Goal: Contribute content: Contribute content

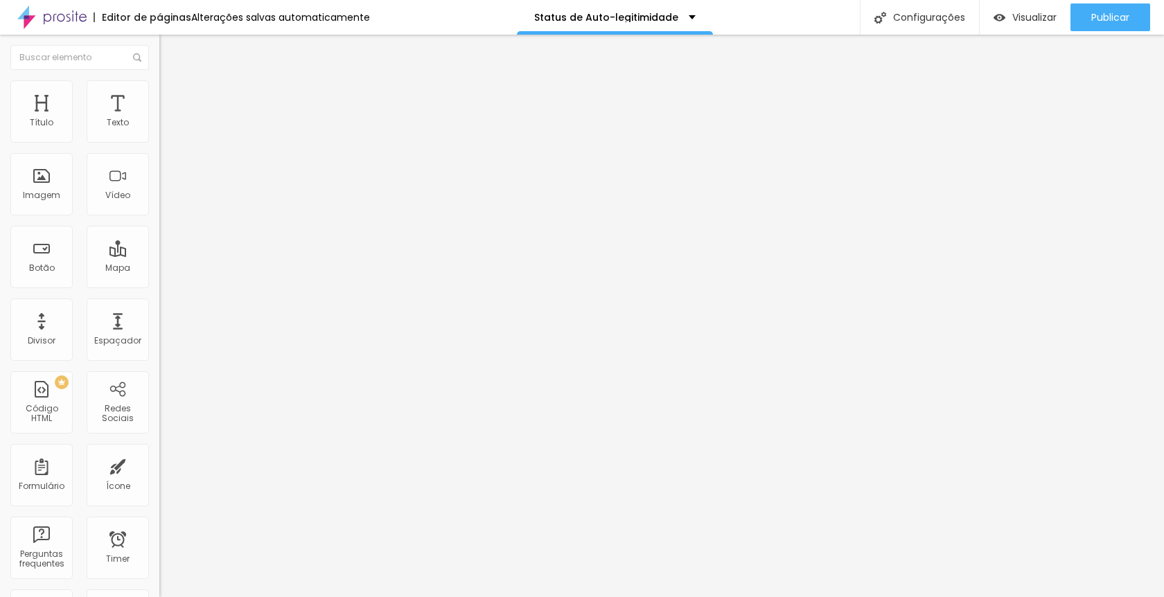
click at [159, 200] on div at bounding box center [238, 174] width 159 height 107
click at [1008, 21] on div "Visualizar" at bounding box center [1024, 18] width 63 height 12
click at [159, 119] on img at bounding box center [163, 115] width 8 height 8
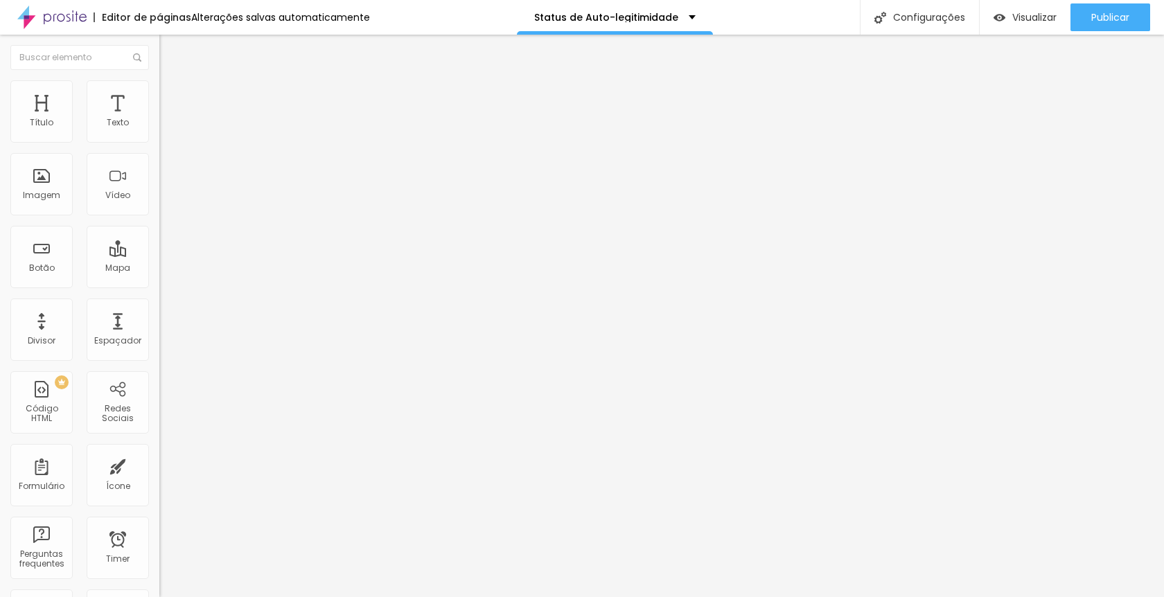
click at [1012, 23] on span "Visualizar" at bounding box center [1034, 17] width 44 height 11
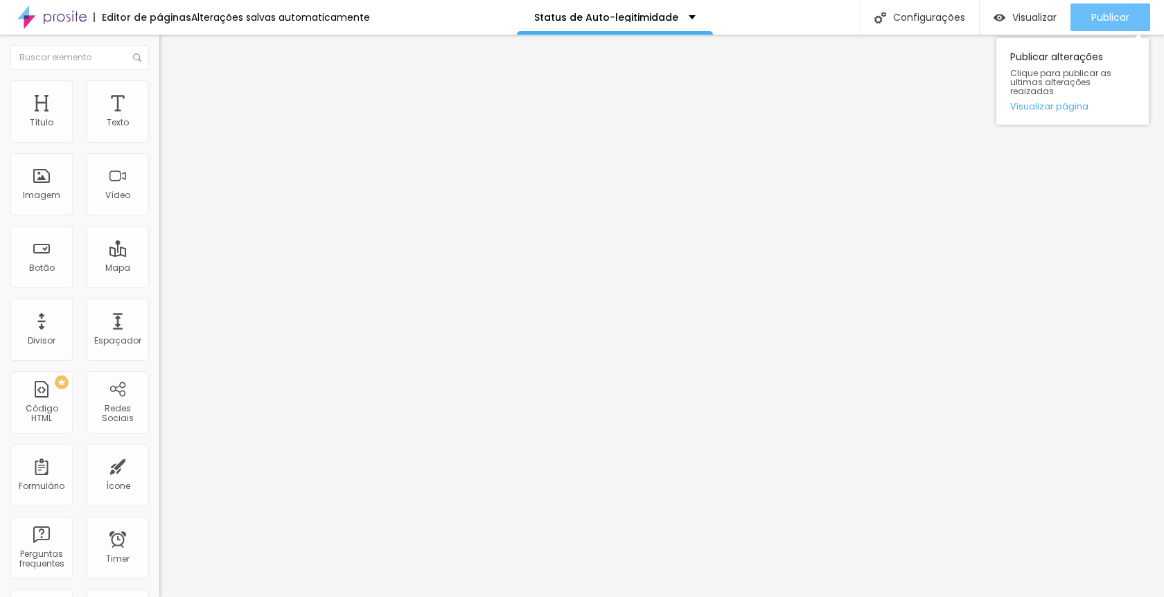
click at [1115, 18] on span "Publicar" at bounding box center [1110, 17] width 38 height 11
click at [1064, 102] on link "Visualizar página" at bounding box center [1072, 106] width 125 height 9
click at [159, 119] on img at bounding box center [163, 115] width 8 height 8
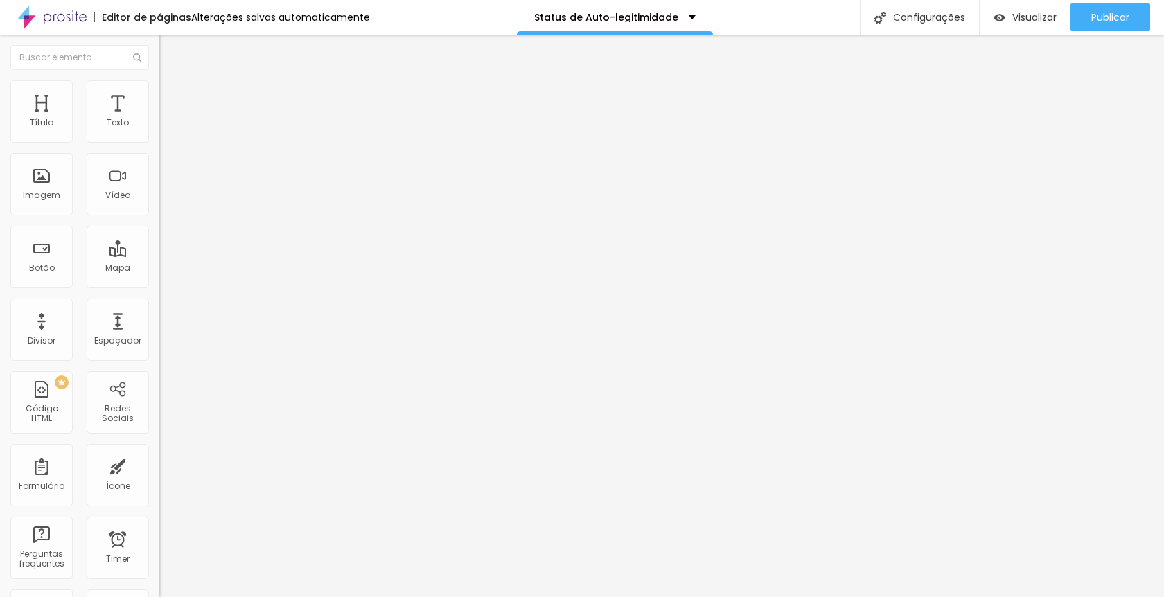
scroll to position [0, 986]
click at [1108, 25] on div "Publicar" at bounding box center [1110, 17] width 38 height 28
click at [159, 119] on img at bounding box center [163, 115] width 8 height 8
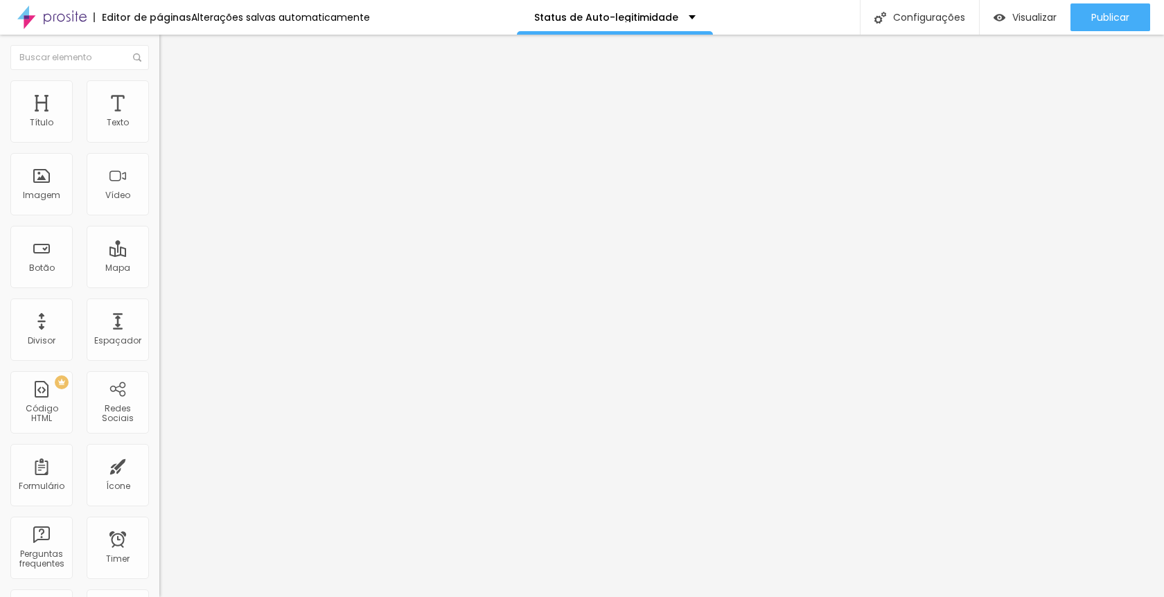
drag, startPoint x: 430, startPoint y: 123, endPoint x: 495, endPoint y: 163, distance: 76.7
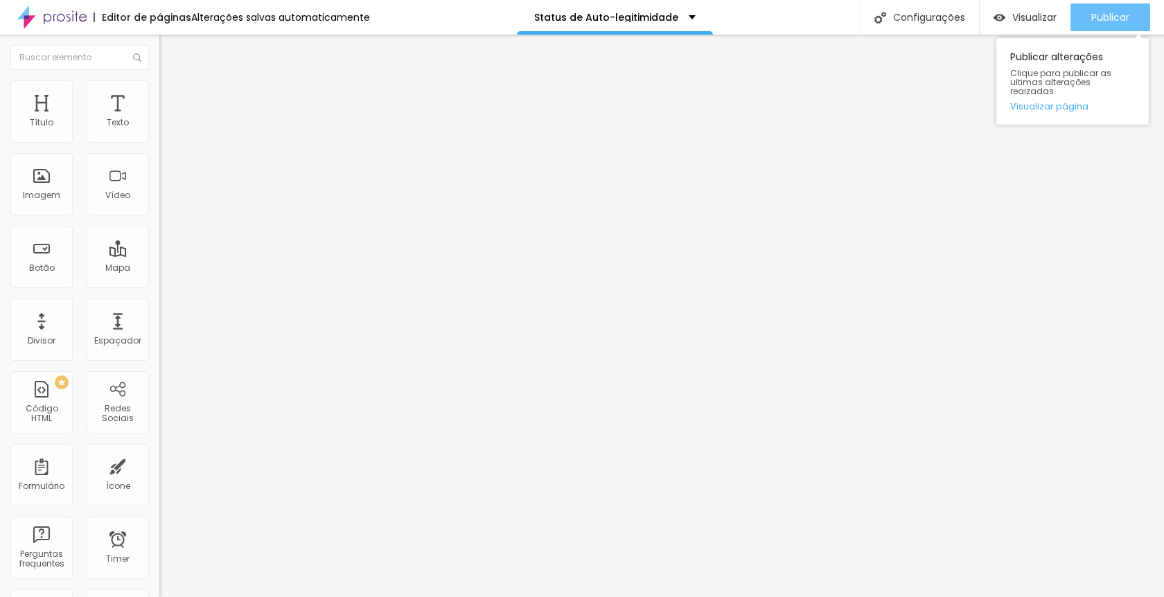
click at [1088, 21] on button "Publicar" at bounding box center [1110, 17] width 80 height 28
